Goal: Information Seeking & Learning: Learn about a topic

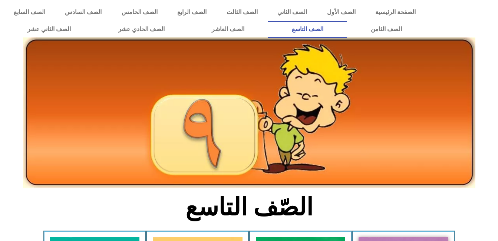
scroll to position [188, 0]
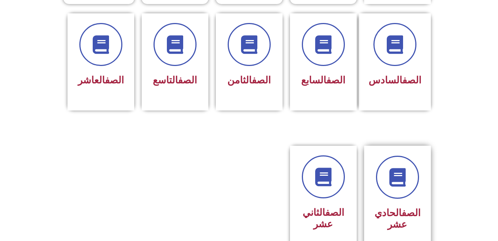
scroll to position [297, 0]
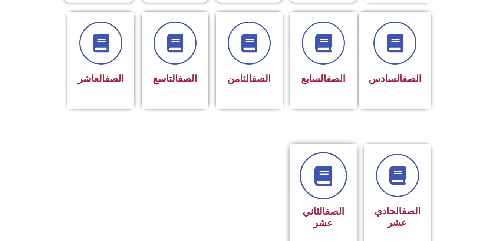
click at [339, 172] on link at bounding box center [324, 176] width 48 height 48
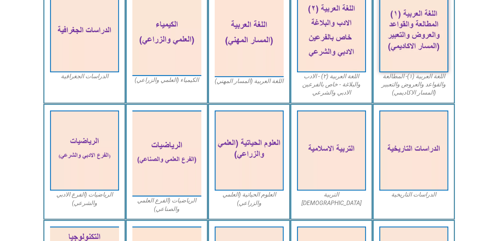
scroll to position [249, 0]
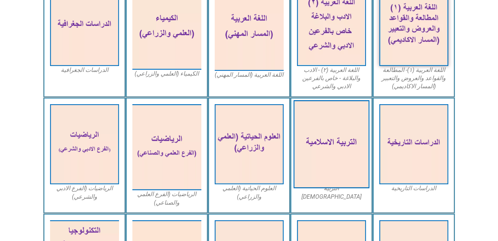
click at [309, 158] on img at bounding box center [332, 144] width 76 height 88
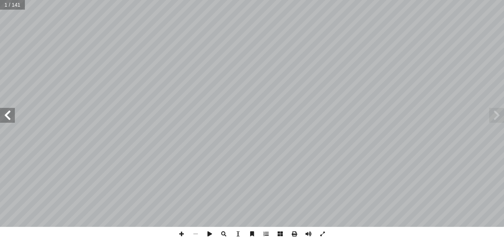
click at [12, 3] on input "text" at bounding box center [12, 5] width 25 height 10
type input "**"
click at [14, 118] on span at bounding box center [7, 115] width 15 height 15
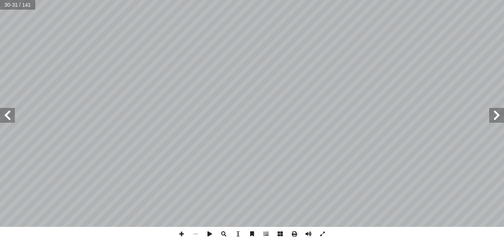
click at [14, 118] on span at bounding box center [7, 115] width 15 height 15
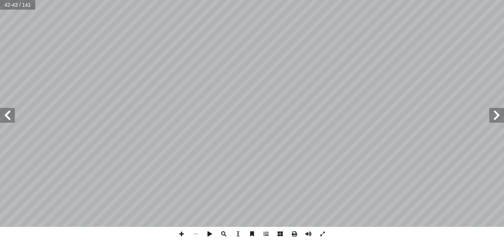
click at [14, 118] on span at bounding box center [7, 115] width 15 height 15
click at [180, 233] on span at bounding box center [181, 234] width 14 height 14
click at [177, 232] on span at bounding box center [181, 234] width 14 height 14
click at [195, 232] on span at bounding box center [196, 234] width 14 height 14
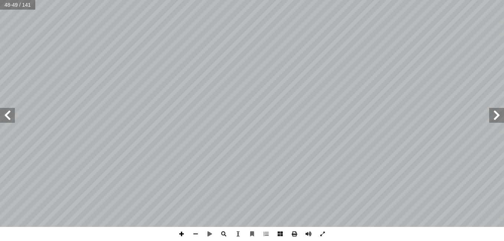
click at [180, 236] on span at bounding box center [181, 234] width 14 height 14
click at [9, 116] on span at bounding box center [7, 115] width 15 height 15
click at [196, 232] on span at bounding box center [196, 234] width 14 height 14
click at [182, 235] on span at bounding box center [181, 234] width 14 height 14
click at [6, 112] on span at bounding box center [7, 115] width 15 height 15
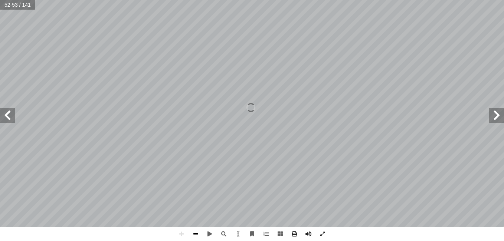
click at [195, 233] on span at bounding box center [196, 234] width 14 height 14
click at [183, 238] on span at bounding box center [181, 234] width 14 height 14
